Goal: Task Accomplishment & Management: Manage account settings

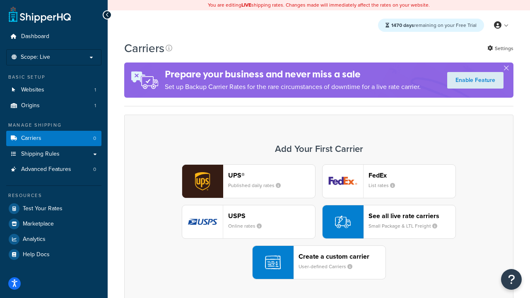
click at [319, 222] on div "UPS® Published daily rates FedEx List rates USPS Online rates See all live rate…" at bounding box center [319, 221] width 372 height 115
click at [412, 175] on header "FedEx" at bounding box center [412, 176] width 87 height 8
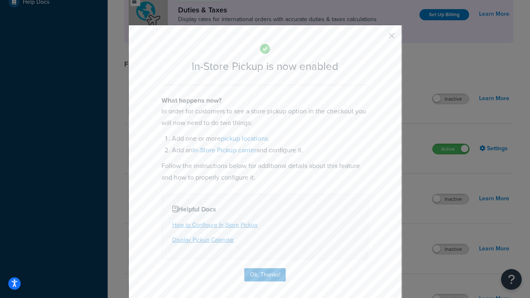
click at [379, 39] on button "button" at bounding box center [380, 39] width 2 height 2
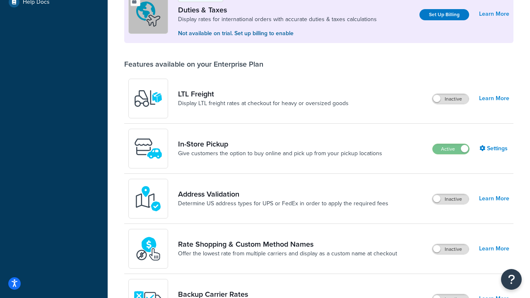
scroll to position [253, 0]
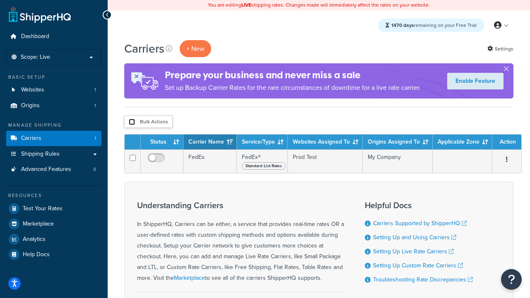
click at [132, 122] on input "checkbox" at bounding box center [132, 122] width 6 height 6
checkbox input "true"
click at [0, 0] on button "Delete" at bounding box center [0, 0] width 0 height 0
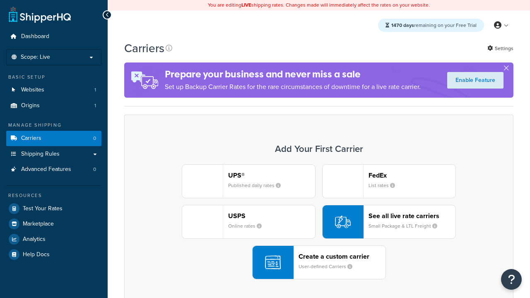
click at [319, 222] on div "UPS® Published daily rates FedEx List rates USPS Online rates See all live rate…" at bounding box center [319, 221] width 372 height 115
click at [319, 263] on div "Create a custom carrier User-defined Carriers" at bounding box center [342, 263] width 87 height 20
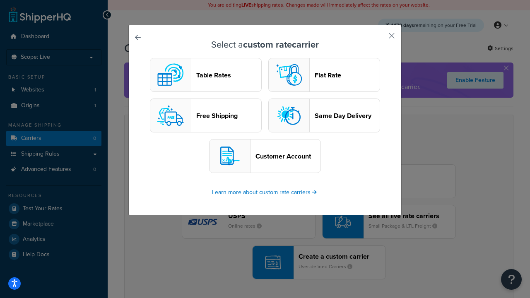
click at [206, 75] on header "Table Rates" at bounding box center [228, 75] width 65 height 8
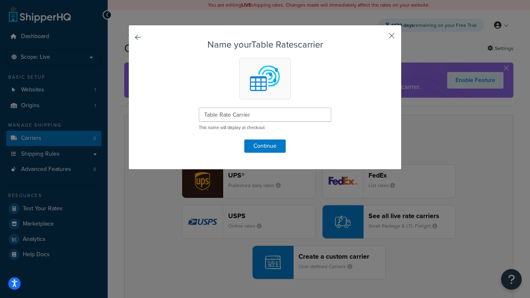
click at [379, 39] on button "button" at bounding box center [380, 39] width 2 height 2
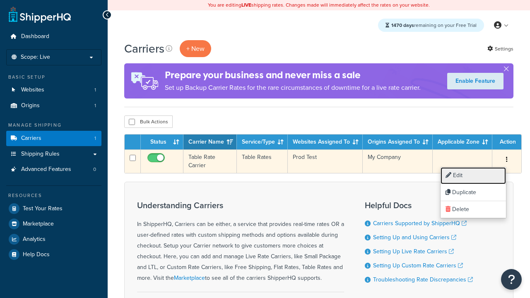
click at [474, 176] on link "Edit" at bounding box center [473, 175] width 65 height 17
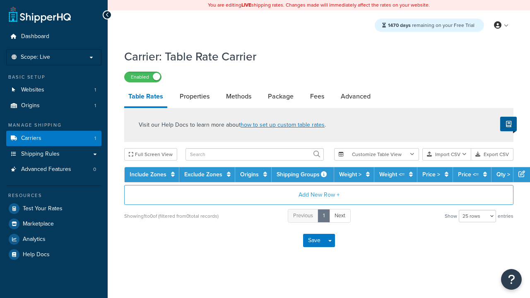
select select "25"
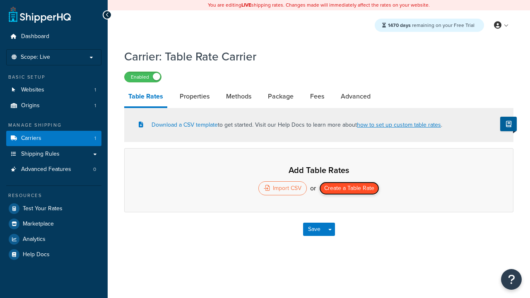
click at [349, 189] on button "Create a Table Rate" at bounding box center [349, 188] width 60 height 13
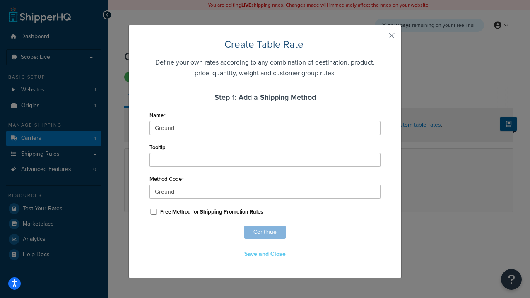
scroll to position [518, 0]
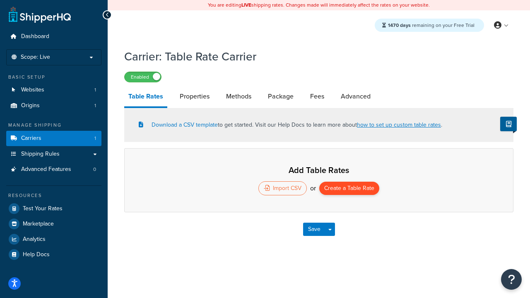
select select "25"
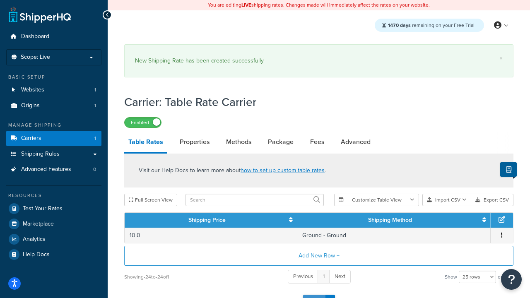
click at [314, 295] on button "Save" at bounding box center [314, 301] width 22 height 13
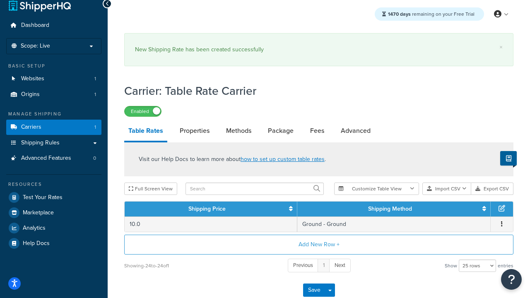
scroll to position [0, 0]
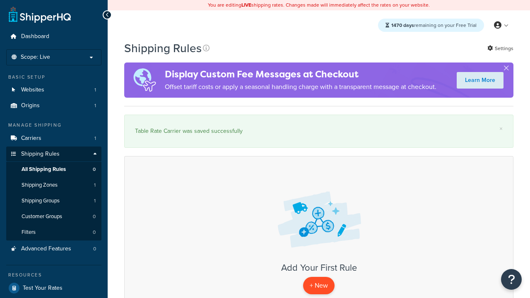
click at [319, 286] on p "+ New" at bounding box center [318, 285] width 31 height 17
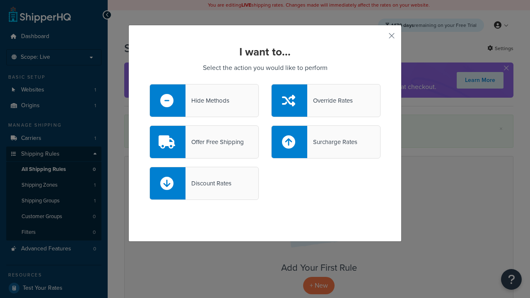
click at [326, 101] on div "Override Rates" at bounding box center [330, 101] width 46 height 12
click at [0, 0] on input "Override Rates" at bounding box center [0, 0] width 0 height 0
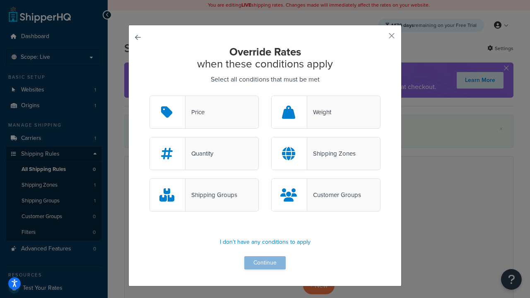
click at [204, 113] on div "Price" at bounding box center [195, 112] width 19 height 12
click at [0, 0] on input "Price" at bounding box center [0, 0] width 0 height 0
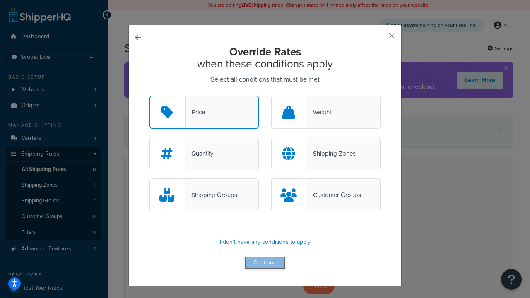
click at [265, 263] on button "Continue" at bounding box center [264, 262] width 41 height 13
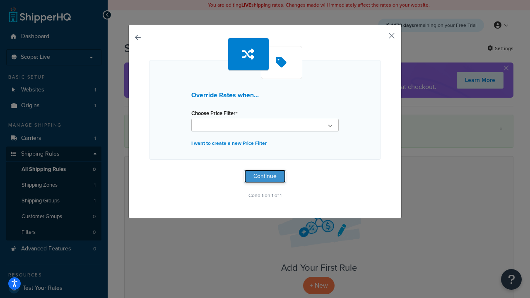
click at [265, 176] on button "Continue" at bounding box center [264, 176] width 41 height 13
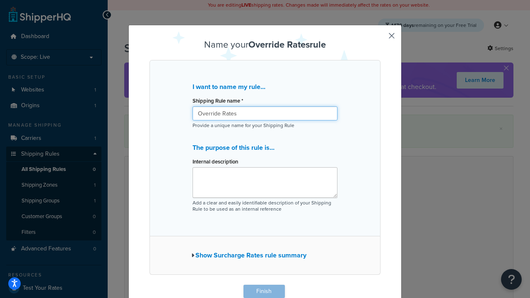
type input "Override Rates"
click at [264, 292] on button "Finish" at bounding box center [264, 291] width 41 height 13
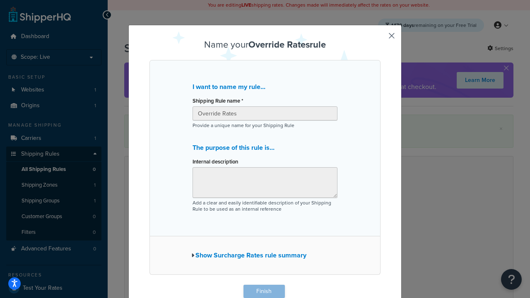
scroll to position [0, 0]
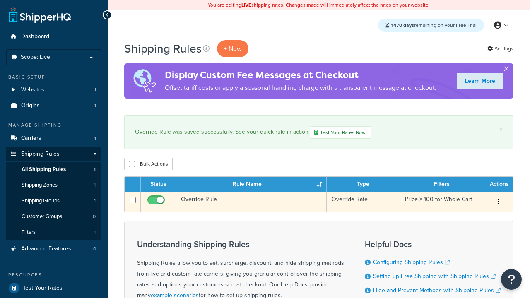
click at [498, 203] on icon "button" at bounding box center [499, 202] width 2 height 6
click at [0, 0] on link "Duplicate" at bounding box center [0, 0] width 0 height 0
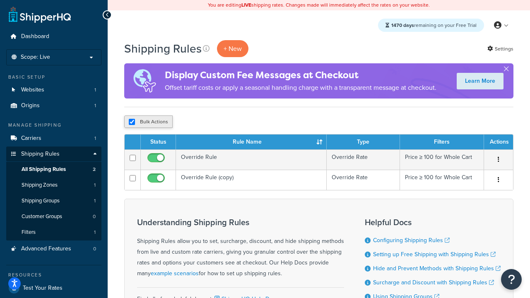
click at [132, 122] on input "checkbox" at bounding box center [132, 122] width 6 height 6
checkbox input "false"
click at [132, 122] on input "checkbox" at bounding box center [132, 122] width 6 height 6
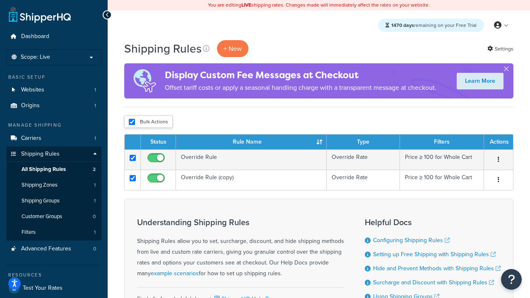
checkbox input "true"
click at [0, 0] on button "Duplicate" at bounding box center [0, 0] width 0 height 0
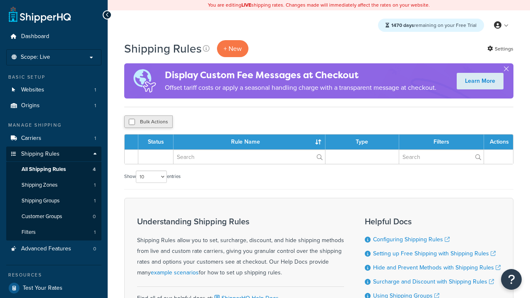
click at [148, 122] on button "Bulk Actions" at bounding box center [148, 122] width 48 height 12
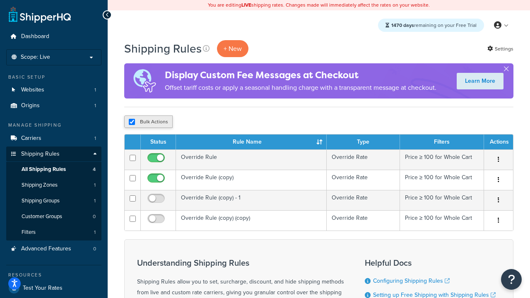
click at [148, 122] on button "Bulk Actions" at bounding box center [148, 122] width 48 height 12
checkbox input "true"
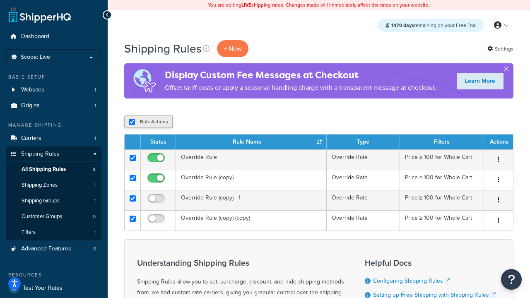
checkbox input "true"
click at [0, 0] on button "Delete" at bounding box center [0, 0] width 0 height 0
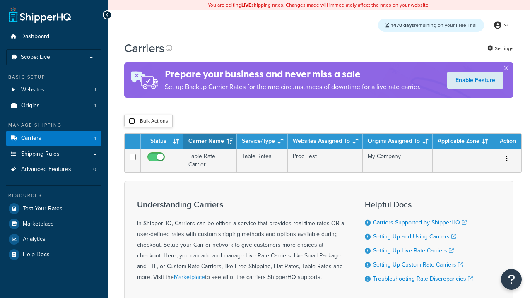
click at [132, 121] on input "checkbox" at bounding box center [132, 121] width 6 height 6
checkbox input "true"
click at [0, 0] on button "Delete" at bounding box center [0, 0] width 0 height 0
